Goal: Task Accomplishment & Management: Manage account settings

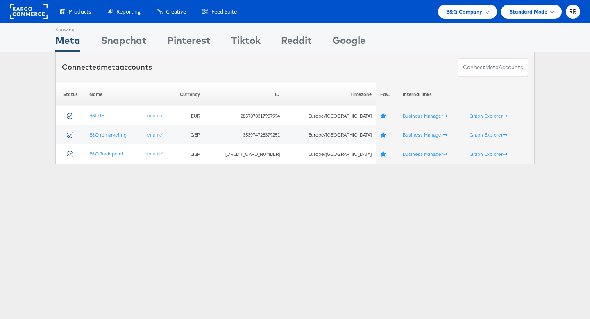
click at [34, 19] on link at bounding box center [29, 16] width 38 height 7
click at [447, 13] on span "B&Q Company" at bounding box center [464, 11] width 36 height 9
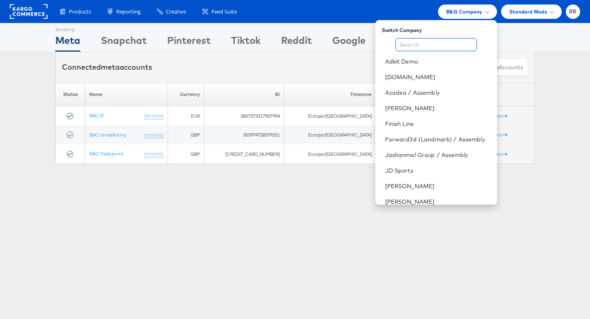
click at [449, 44] on input "text" at bounding box center [435, 44] width 81 height 13
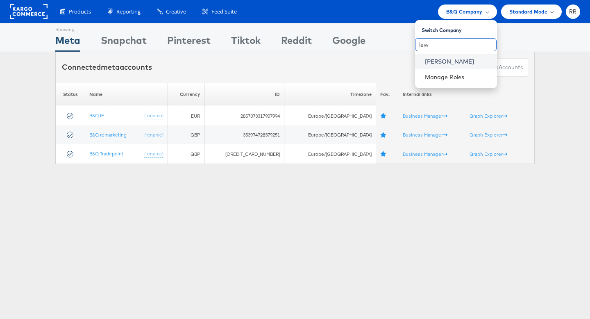
type input "lew"
click at [452, 59] on link "[PERSON_NAME]" at bounding box center [458, 61] width 66 height 8
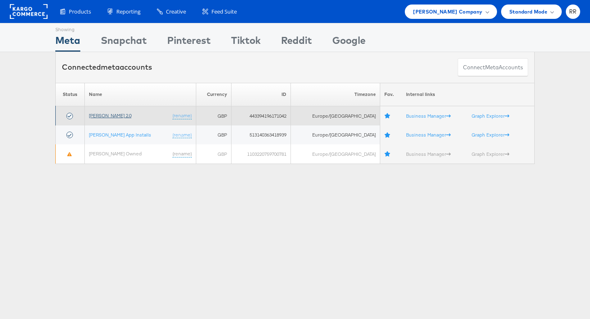
click at [103, 115] on link "John Lewis 2.0" at bounding box center [110, 115] width 43 height 6
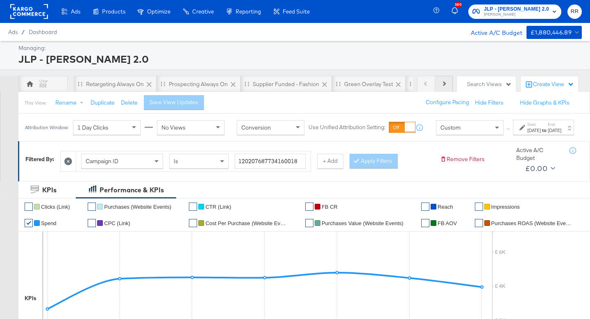
click at [443, 83] on icon at bounding box center [443, 83] width 5 height 5
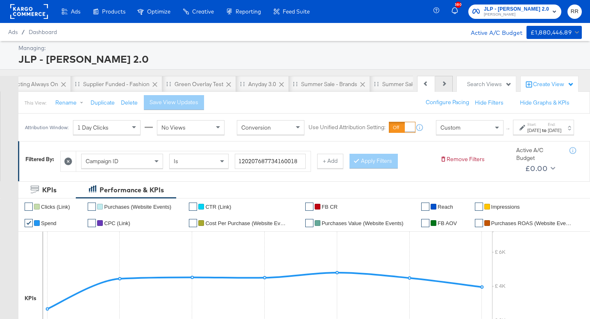
click at [443, 83] on icon at bounding box center [443, 83] width 5 height 5
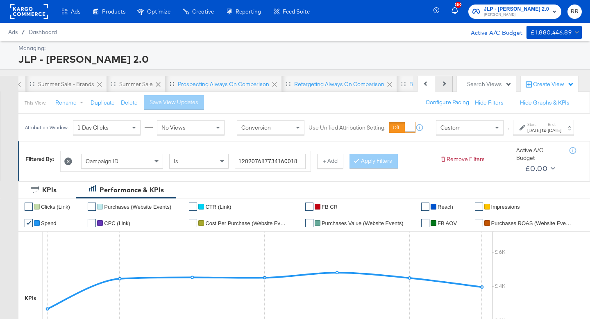
click at [443, 83] on icon at bounding box center [443, 83] width 5 height 5
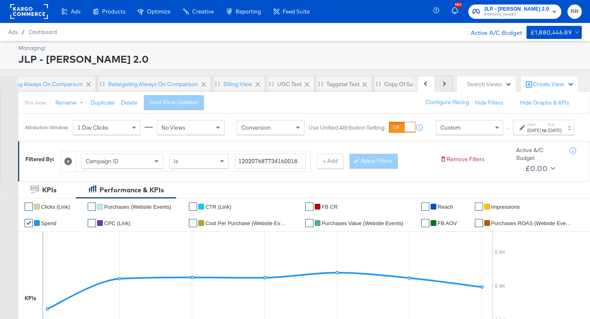
click at [443, 83] on icon at bounding box center [443, 83] width 5 height 5
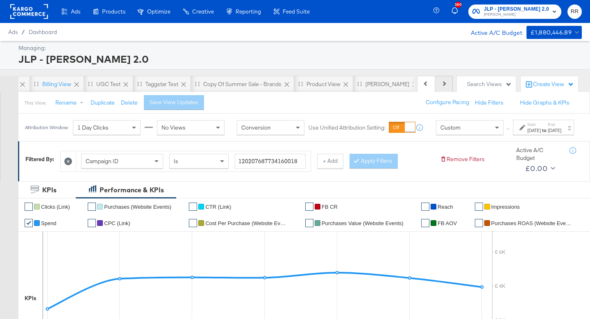
click at [443, 83] on icon at bounding box center [443, 83] width 5 height 5
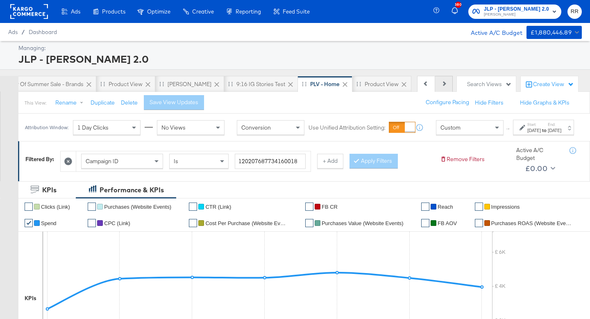
click at [443, 83] on icon at bounding box center [443, 83] width 5 height 5
click at [169, 84] on div "JC - BAU" at bounding box center [189, 84] width 44 height 8
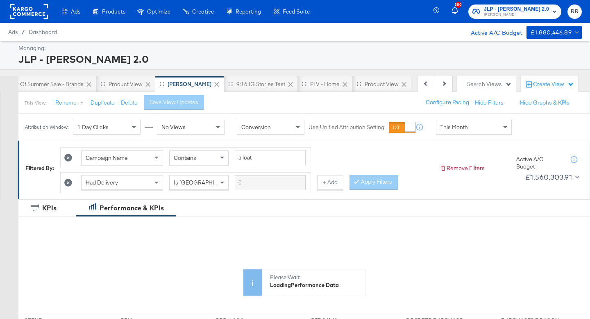
click at [439, 126] on div "This Month" at bounding box center [473, 127] width 75 height 14
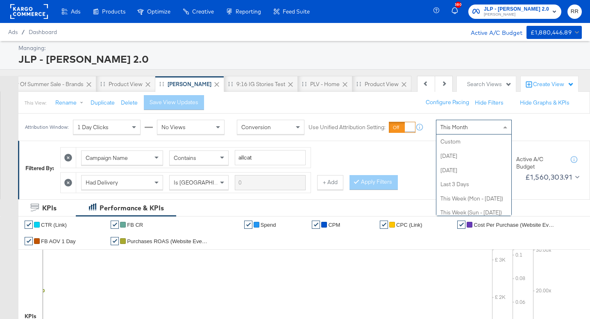
scroll to position [159, 0]
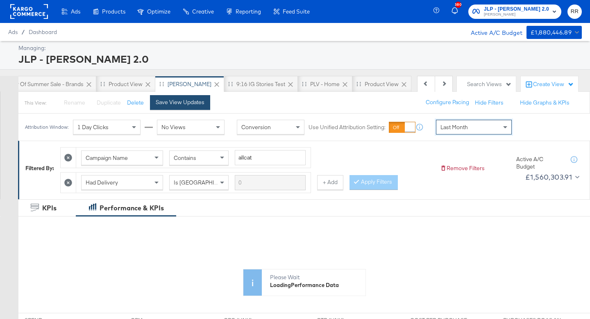
click at [198, 107] on button "Save View Updates" at bounding box center [180, 102] width 60 height 15
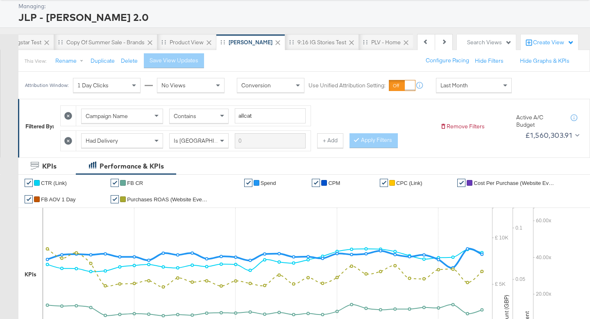
scroll to position [0, 0]
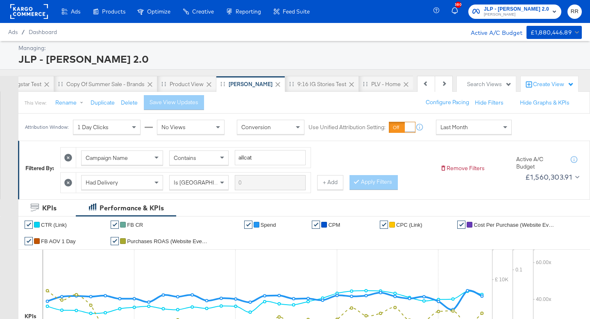
click at [34, 14] on rect at bounding box center [29, 11] width 38 height 15
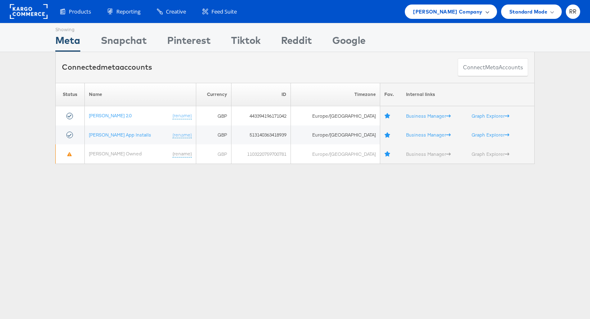
click at [462, 12] on span "John Lewis Company" at bounding box center [447, 11] width 69 height 9
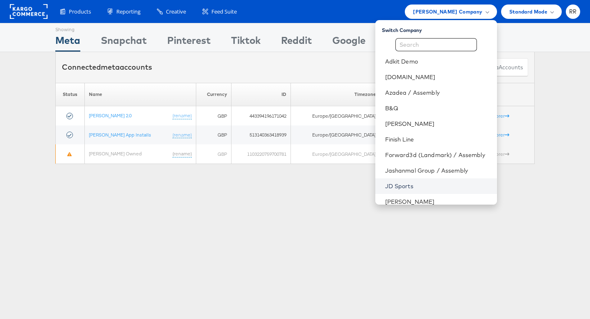
click at [413, 182] on link "JD Sports" at bounding box center [437, 186] width 105 height 8
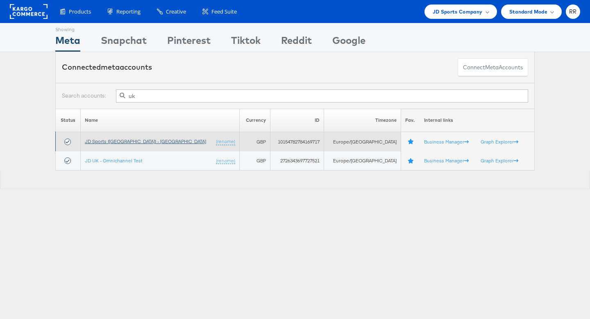
type input "uk"
click at [129, 142] on link "JD Sports (UK) - SA" at bounding box center [145, 141] width 121 height 6
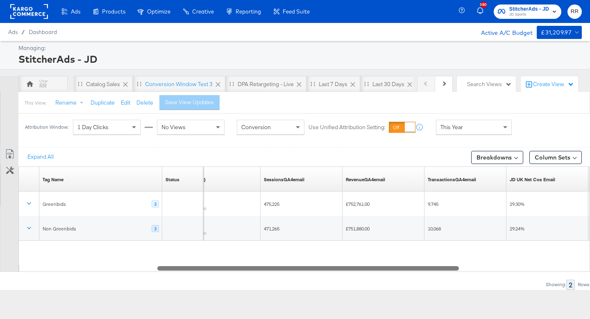
drag, startPoint x: 298, startPoint y: 269, endPoint x: 297, endPoint y: 262, distance: 7.4
click at [297, 262] on div "Tag Name Sorting Unavailable Status Sorting Unavailable CPC (Link) Sorting Unav…" at bounding box center [303, 218] width 571 height 105
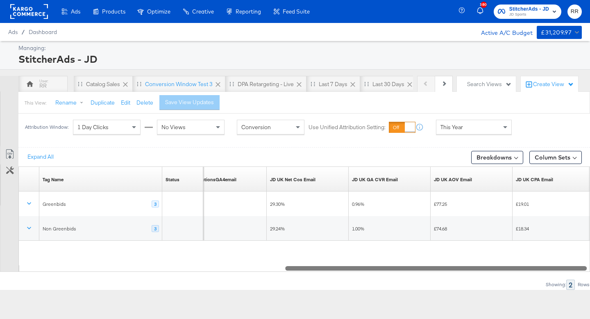
drag, startPoint x: 298, startPoint y: 269, endPoint x: 466, endPoint y: 265, distance: 167.9
click at [466, 265] on div at bounding box center [435, 267] width 301 height 7
